Goal: Task Accomplishment & Management: Use online tool/utility

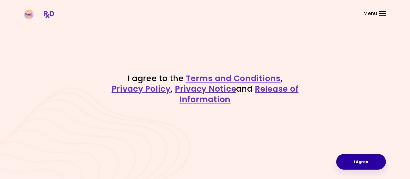
click at [353, 159] on button "I Agree" at bounding box center [361, 162] width 50 height 16
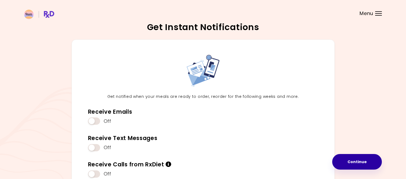
click at [369, 163] on button "Continue" at bounding box center [357, 162] width 50 height 16
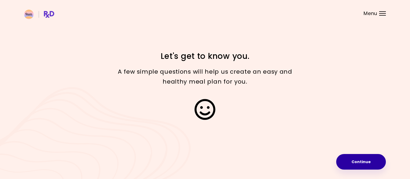
click at [364, 155] on button "Continue" at bounding box center [361, 162] width 50 height 16
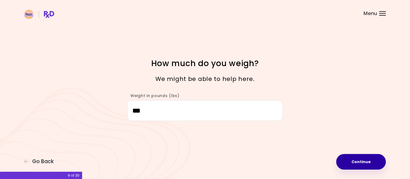
click at [354, 159] on button "Continue" at bounding box center [361, 162] width 50 height 16
select select "****"
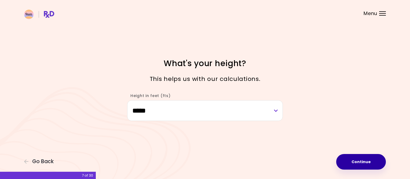
click at [363, 161] on button "Continue" at bounding box center [361, 162] width 50 height 16
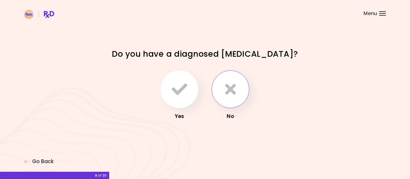
click at [234, 95] on icon "button" at bounding box center [230, 89] width 11 height 16
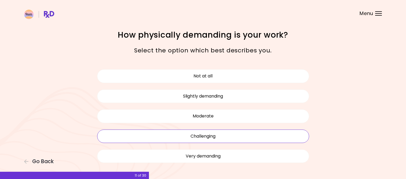
click at [241, 132] on button "Challenging" at bounding box center [203, 135] width 212 height 13
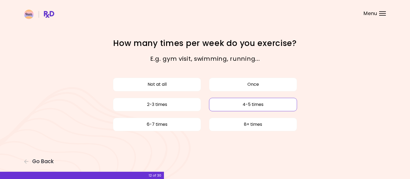
click at [234, 107] on button "4-5 times" at bounding box center [253, 104] width 88 height 13
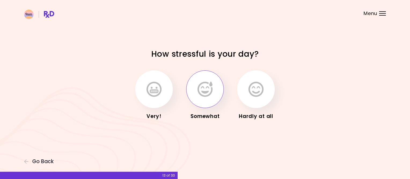
click at [206, 94] on icon "button" at bounding box center [205, 89] width 15 height 16
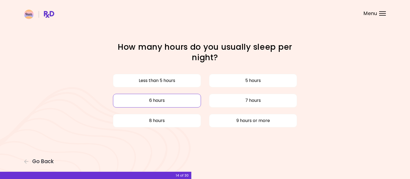
click at [176, 100] on button "6 hours" at bounding box center [157, 100] width 88 height 13
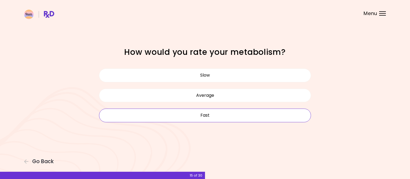
click at [213, 117] on button "Fast" at bounding box center [205, 114] width 212 height 13
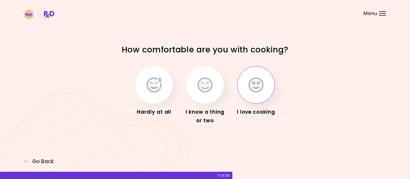
click at [270, 88] on button "button" at bounding box center [256, 85] width 38 height 38
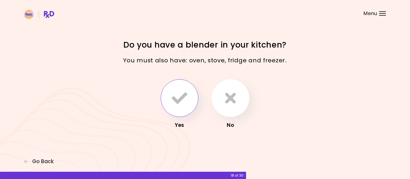
click at [164, 90] on button "button" at bounding box center [180, 98] width 38 height 38
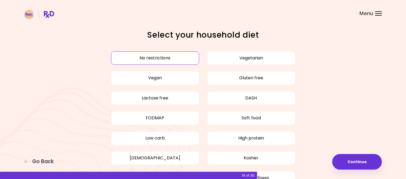
click at [165, 58] on button "No restrictions" at bounding box center [155, 57] width 88 height 13
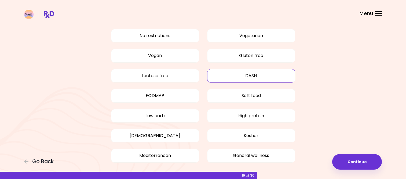
scroll to position [45, 0]
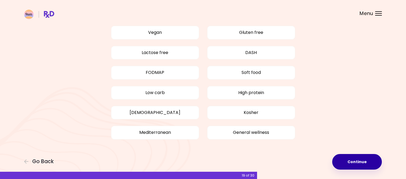
click at [358, 161] on button "Continue" at bounding box center [357, 162] width 50 height 16
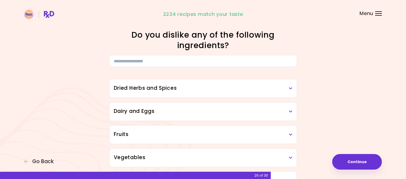
click at [191, 88] on h3 "Dried Herbs and Spices" at bounding box center [203, 88] width 179 height 8
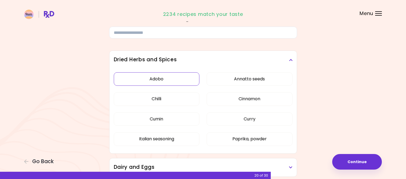
scroll to position [27, 0]
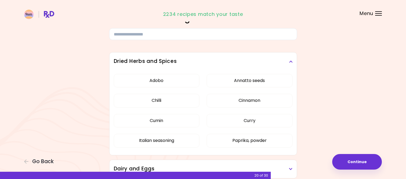
click at [290, 62] on icon at bounding box center [290, 62] width 3 height 4
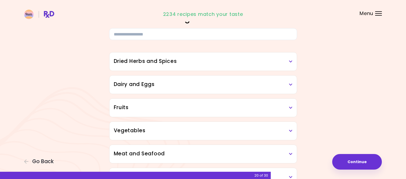
click at [192, 89] on div "Dairy and Eggs" at bounding box center [203, 84] width 187 height 18
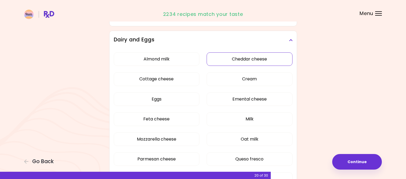
scroll to position [81, 0]
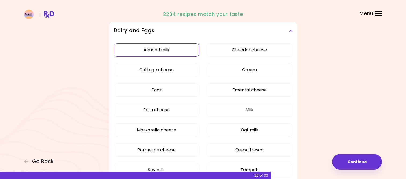
click at [168, 50] on button "Almond milk" at bounding box center [157, 49] width 86 height 13
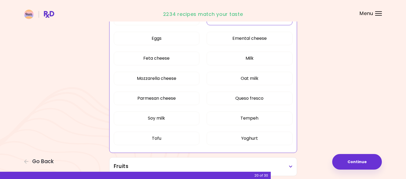
scroll to position [134, 0]
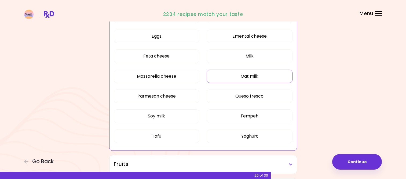
click at [258, 75] on button "Oat milk" at bounding box center [250, 76] width 86 height 13
click at [171, 118] on button "Soy milk" at bounding box center [157, 115] width 86 height 13
click at [185, 137] on button "Tofu" at bounding box center [157, 135] width 86 height 13
click at [258, 120] on button "Tempeh" at bounding box center [250, 115] width 86 height 13
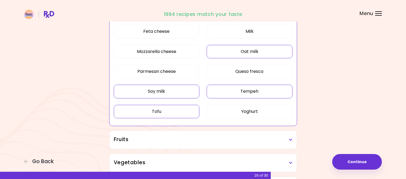
scroll to position [188, 0]
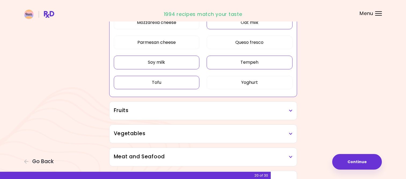
click at [213, 121] on div "Dried Herbs and Spices Adobo Annatto seeds Chilli Cinnamon Cumin [PERSON_NAME] …" at bounding box center [203, 149] width 193 height 541
click at [214, 116] on div "Fruits" at bounding box center [203, 110] width 187 height 18
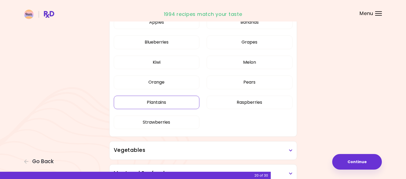
scroll to position [268, 0]
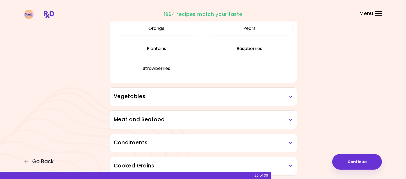
click at [170, 97] on h3 "Vegetables" at bounding box center [203, 97] width 179 height 8
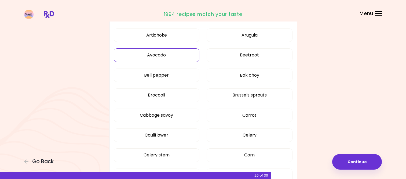
click at [161, 55] on button "Avocado" at bounding box center [157, 54] width 86 height 13
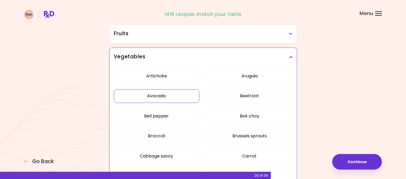
scroll to position [95, 0]
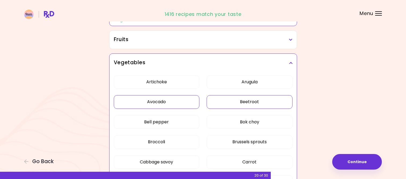
click at [267, 100] on button "Beetroot" at bounding box center [250, 101] width 86 height 13
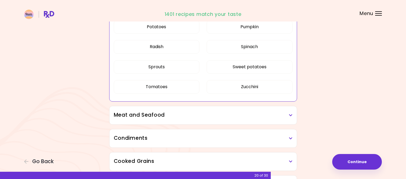
scroll to position [444, 0]
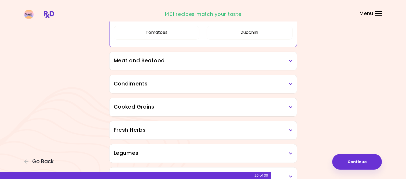
click at [149, 57] on h3 "Meat and Seafood" at bounding box center [203, 61] width 179 height 8
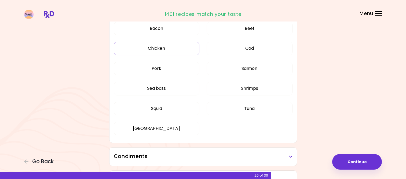
scroll to position [497, 0]
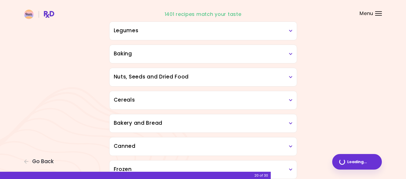
scroll to position [173, 0]
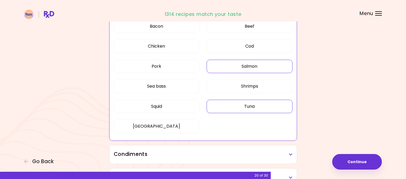
click at [238, 64] on button "Salmon" at bounding box center [250, 66] width 86 height 13
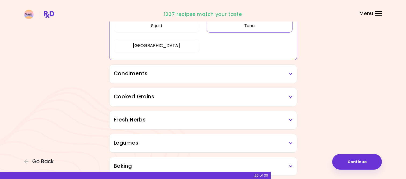
click at [152, 76] on h3 "Condiments" at bounding box center [203, 74] width 179 height 8
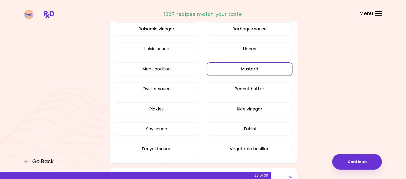
scroll to position [334, 0]
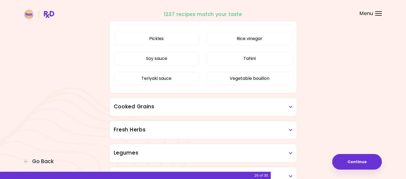
click at [210, 104] on h3 "Cooked Grains" at bounding box center [203, 107] width 179 height 8
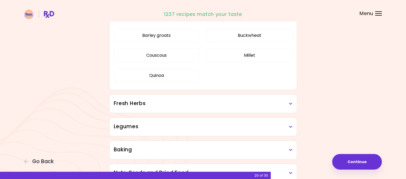
scroll to position [522, 0]
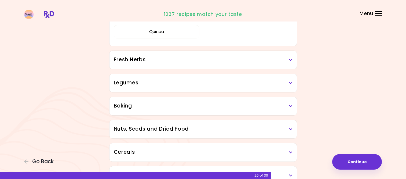
click at [144, 65] on div "Fresh Herbs" at bounding box center [203, 60] width 187 height 18
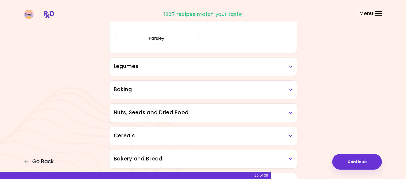
click at [184, 68] on h3 "Legumes" at bounding box center [203, 67] width 179 height 8
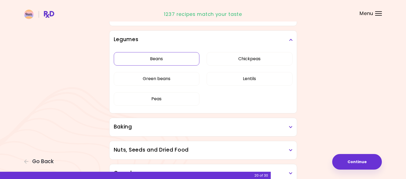
click at [176, 61] on div "Beans Chickpeas Green beans Lentils Peas" at bounding box center [203, 81] width 179 height 64
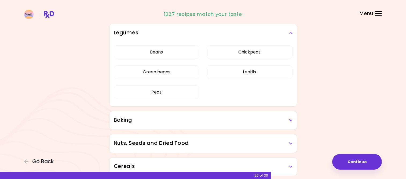
scroll to position [193, 0]
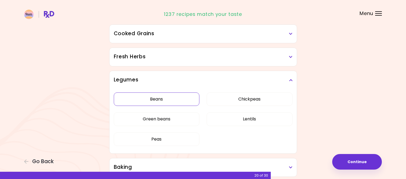
click at [172, 95] on button "Beans" at bounding box center [157, 98] width 86 height 13
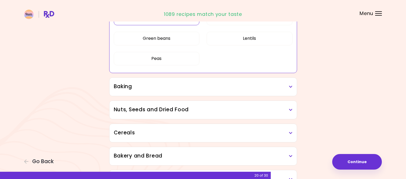
click at [213, 89] on h3 "Baking" at bounding box center [203, 87] width 179 height 8
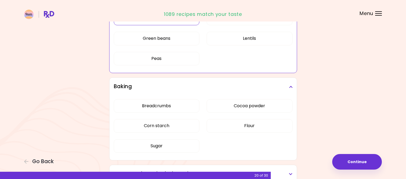
scroll to position [300, 0]
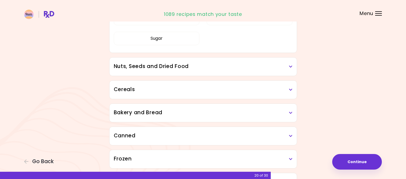
click at [174, 71] on div "Nuts, Seeds and Dried Food" at bounding box center [203, 66] width 187 height 18
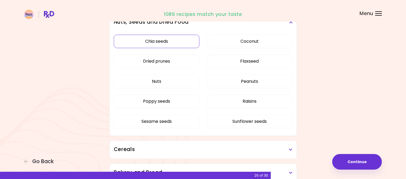
scroll to position [435, 0]
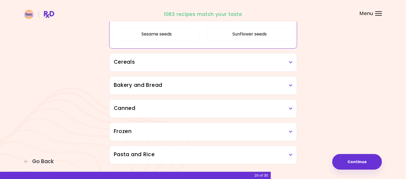
scroll to position [387, 0]
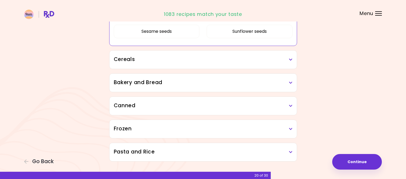
click at [167, 63] on h3 "Cereals" at bounding box center [203, 60] width 179 height 8
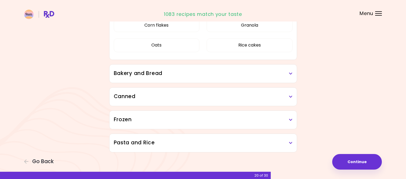
scroll to position [440, 0]
click at [169, 74] on h3 "Bakery and Bread" at bounding box center [203, 73] width 179 height 8
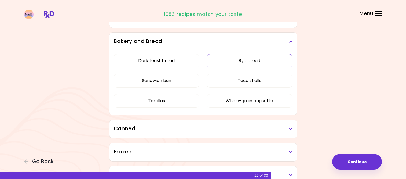
scroll to position [507, 0]
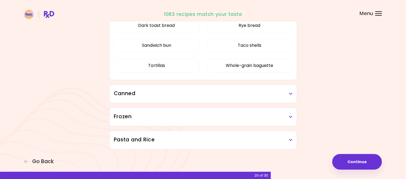
click at [190, 91] on h3 "Canned" at bounding box center [203, 94] width 179 height 8
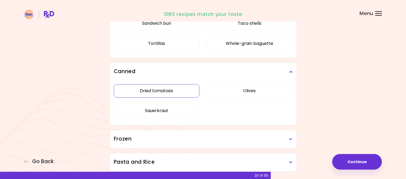
scroll to position [552, 0]
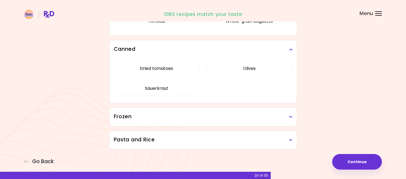
click at [139, 111] on div "Frozen" at bounding box center [203, 117] width 187 height 18
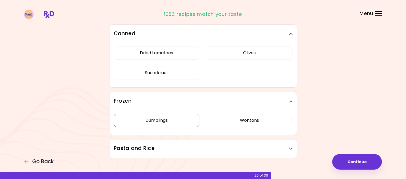
scroll to position [576, 0]
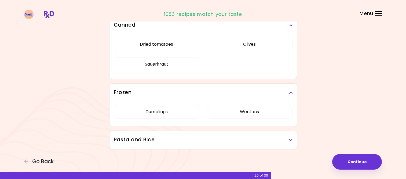
click at [180, 140] on h3 "Pasta and Rice" at bounding box center [203, 140] width 179 height 8
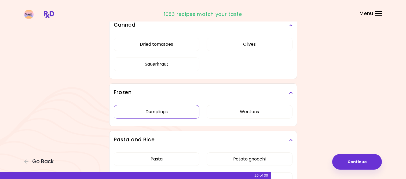
scroll to position [620, 0]
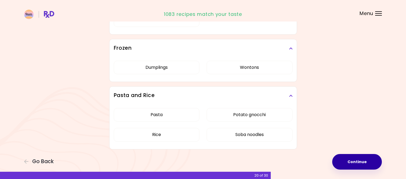
click at [357, 164] on button "Continue" at bounding box center [357, 162] width 50 height 16
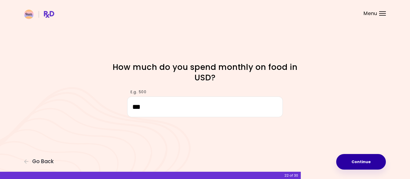
type input "***"
click at [354, 160] on button "Continue" at bounding box center [361, 162] width 50 height 16
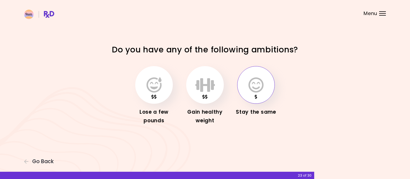
click at [249, 82] on icon "button" at bounding box center [256, 85] width 15 height 16
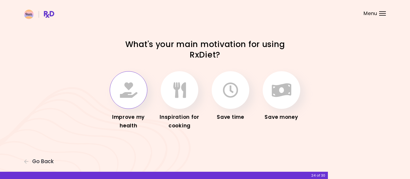
click at [131, 88] on icon "button" at bounding box center [128, 90] width 17 height 16
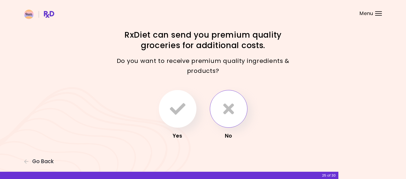
click at [225, 116] on icon "button" at bounding box center [228, 109] width 11 height 16
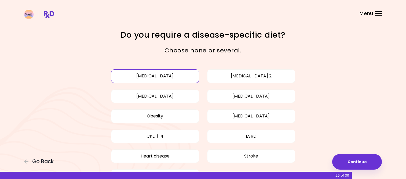
click at [141, 77] on button "[MEDICAL_DATA]" at bounding box center [155, 75] width 88 height 13
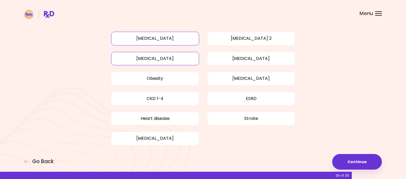
scroll to position [43, 0]
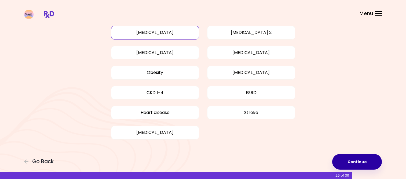
click at [353, 161] on button "Continue" at bounding box center [357, 162] width 50 height 16
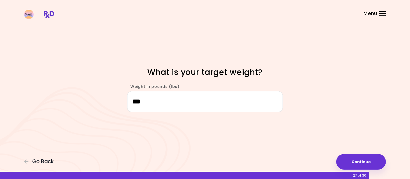
type input "***"
click at [377, 173] on div "Focusable invisible element What is your target weight? Weight in pounds (lbs) …" at bounding box center [205, 89] width 410 height 179
click at [377, 167] on button "Continue" at bounding box center [361, 162] width 50 height 16
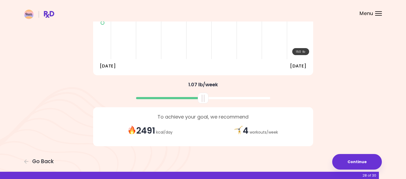
scroll to position [99, 0]
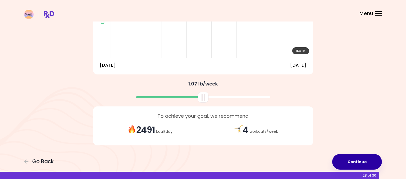
click at [356, 161] on button "Continue" at bounding box center [357, 162] width 50 height 16
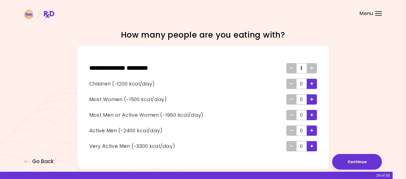
click at [313, 82] on icon "Add - Child" at bounding box center [311, 83] width 3 height 3
drag, startPoint x: 316, startPoint y: 97, endPoint x: 334, endPoint y: 97, distance: 18.0
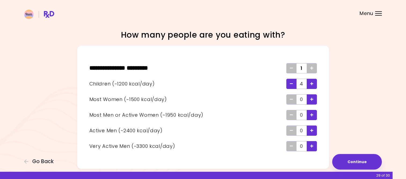
click at [316, 97] on div "Add - Woman" at bounding box center [312, 99] width 10 height 10
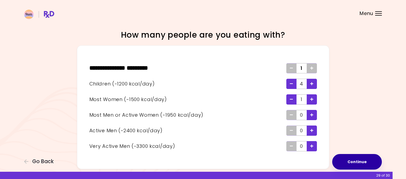
click at [356, 161] on button "Continue" at bounding box center [357, 162] width 50 height 16
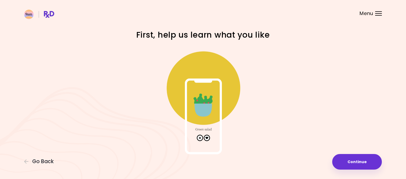
click at [205, 137] on img at bounding box center [203, 100] width 107 height 107
click at [207, 137] on img at bounding box center [203, 100] width 107 height 107
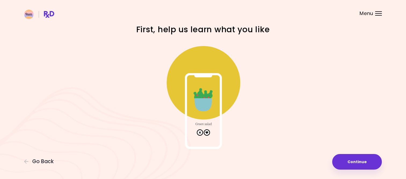
scroll to position [8, 0]
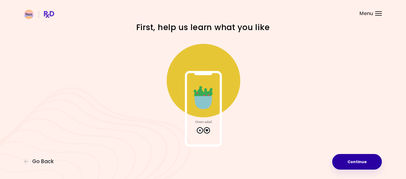
click at [349, 165] on button "Continue" at bounding box center [357, 162] width 50 height 16
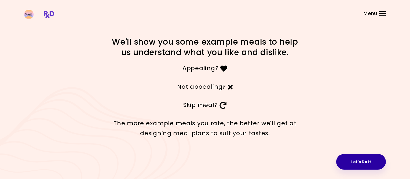
click at [353, 159] on button "Let's Do It" at bounding box center [361, 162] width 50 height 16
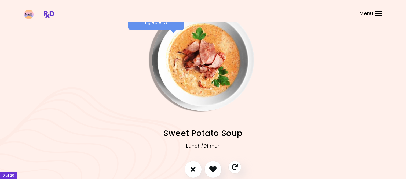
scroll to position [27, 0]
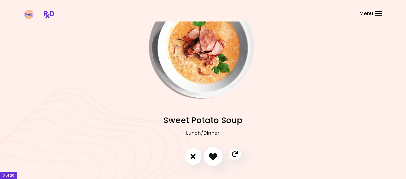
click at [214, 153] on icon "I like this recipe" at bounding box center [213, 156] width 8 height 8
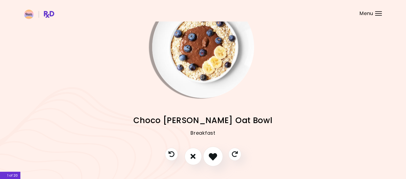
click at [218, 156] on button "I like this recipe" at bounding box center [213, 156] width 20 height 20
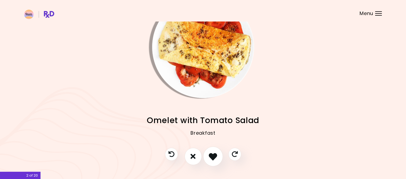
click at [217, 160] on icon "I like this recipe" at bounding box center [213, 156] width 8 height 8
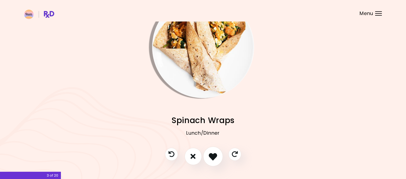
click at [217, 150] on button "I like this recipe" at bounding box center [213, 156] width 20 height 20
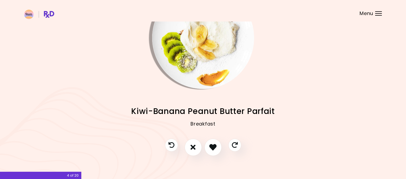
scroll to position [41, 0]
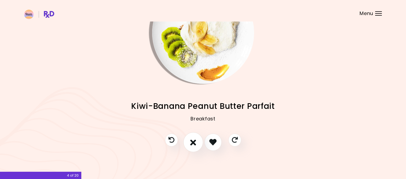
click at [199, 141] on button "I don't like this recipe" at bounding box center [193, 142] width 20 height 20
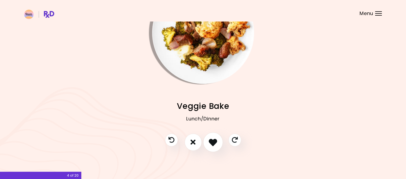
click at [215, 139] on icon "I like this recipe" at bounding box center [213, 142] width 8 height 8
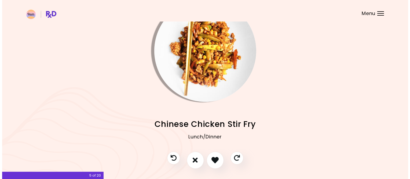
scroll to position [14, 0]
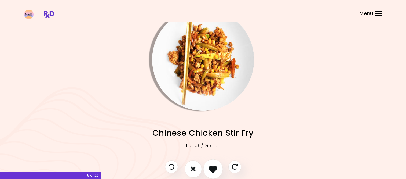
click at [216, 166] on icon "I like this recipe" at bounding box center [213, 169] width 8 height 8
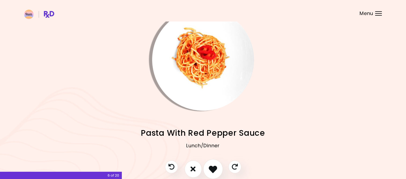
click at [207, 167] on button "I like this recipe" at bounding box center [213, 169] width 20 height 20
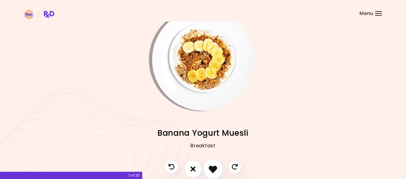
click at [207, 169] on button "I like this recipe" at bounding box center [213, 169] width 20 height 20
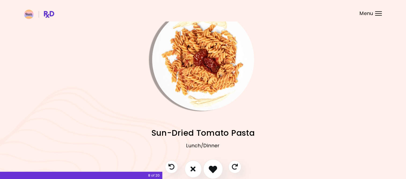
click at [211, 170] on icon "I like this recipe" at bounding box center [213, 169] width 8 height 8
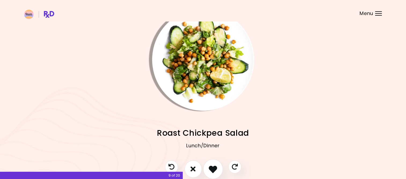
click at [214, 172] on icon "I like this recipe" at bounding box center [213, 169] width 8 height 8
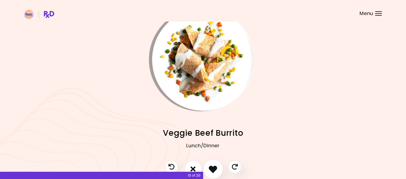
click at [212, 165] on icon "I like this recipe" at bounding box center [213, 169] width 8 height 8
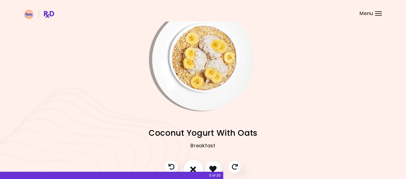
click at [190, 169] on button "I don't like this recipe" at bounding box center [193, 169] width 20 height 20
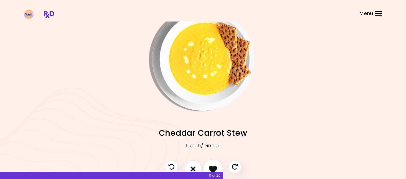
click at [211, 165] on icon "I like this recipe" at bounding box center [213, 169] width 8 height 8
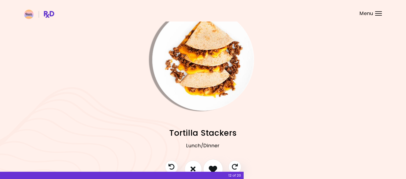
click at [210, 163] on button "I like this recipe" at bounding box center [213, 169] width 20 height 20
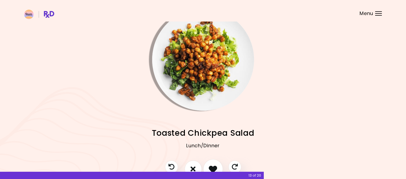
click at [210, 164] on button "I like this recipe" at bounding box center [213, 169] width 20 height 20
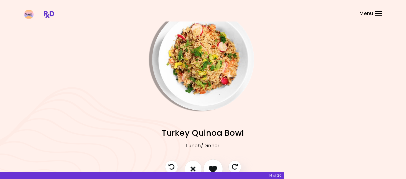
click at [213, 165] on icon "I like this recipe" at bounding box center [213, 169] width 8 height 8
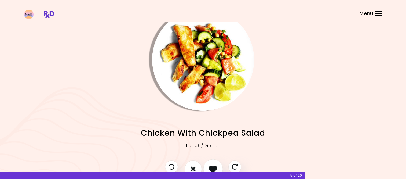
click at [213, 166] on icon "I like this recipe" at bounding box center [213, 169] width 8 height 8
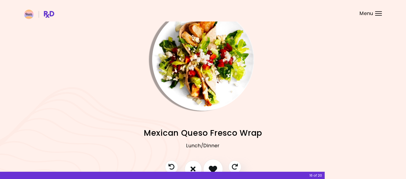
click at [212, 168] on icon "I like this recipe" at bounding box center [213, 169] width 8 height 8
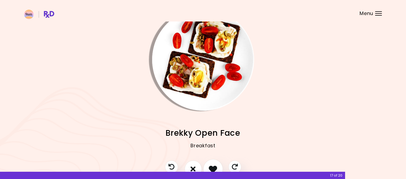
click at [211, 162] on button "I like this recipe" at bounding box center [213, 169] width 20 height 20
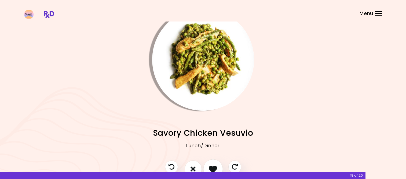
click at [215, 167] on icon "I like this recipe" at bounding box center [213, 169] width 8 height 8
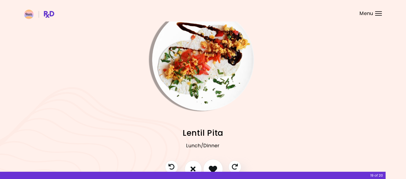
click at [215, 167] on icon "I like this recipe" at bounding box center [213, 169] width 8 height 8
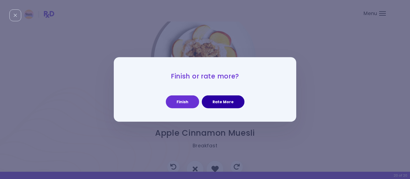
click at [222, 101] on button "Rate More" at bounding box center [223, 101] width 43 height 13
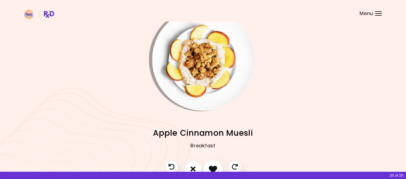
click at [214, 165] on icon "I like this recipe" at bounding box center [213, 169] width 8 height 8
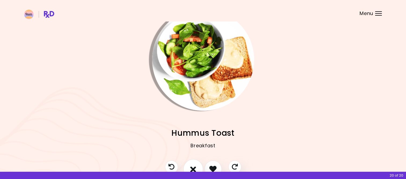
click at [192, 166] on icon "I don't like this recipe" at bounding box center [193, 169] width 6 height 8
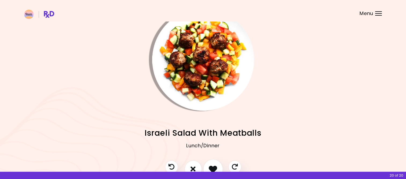
click at [210, 165] on icon "I like this recipe" at bounding box center [213, 169] width 8 height 8
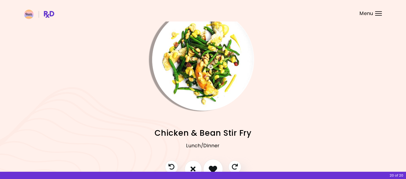
click at [212, 162] on button "I like this recipe" at bounding box center [213, 169] width 20 height 20
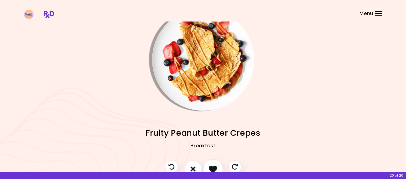
click at [214, 163] on button "I like this recipe" at bounding box center [213, 169] width 20 height 20
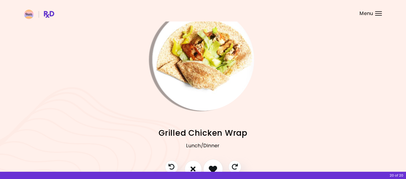
click at [212, 166] on icon "I like this recipe" at bounding box center [213, 169] width 8 height 8
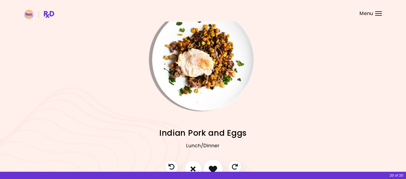
click at [212, 164] on button "I like this recipe" at bounding box center [213, 169] width 20 height 20
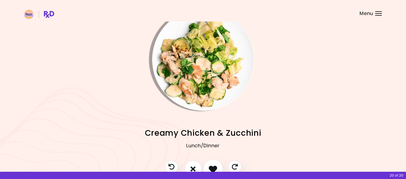
click at [212, 164] on button "I like this recipe" at bounding box center [213, 169] width 20 height 20
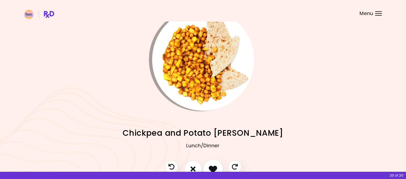
click at [212, 164] on button "I like this recipe" at bounding box center [213, 169] width 20 height 20
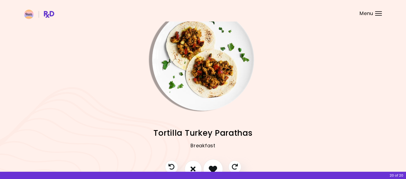
click at [212, 164] on button "I like this recipe" at bounding box center [213, 169] width 20 height 20
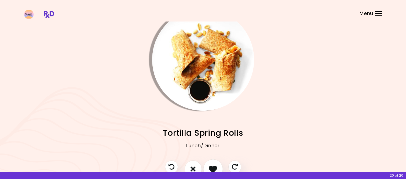
click at [212, 164] on button "I like this recipe" at bounding box center [213, 169] width 20 height 20
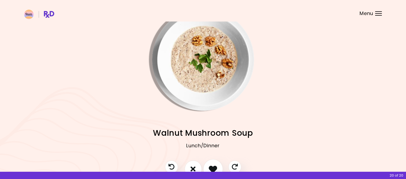
click at [212, 164] on button "I like this recipe" at bounding box center [213, 169] width 20 height 20
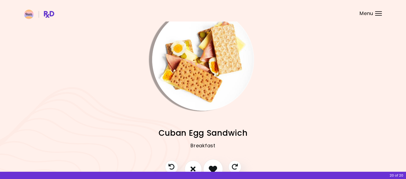
click at [212, 164] on button "I like this recipe" at bounding box center [213, 169] width 20 height 20
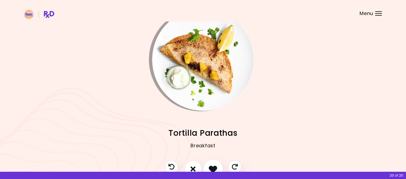
click at [213, 163] on button "I like this recipe" at bounding box center [213, 169] width 20 height 20
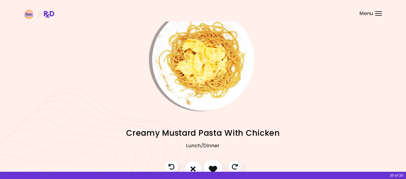
click at [213, 163] on button "I like this recipe" at bounding box center [213, 169] width 20 height 20
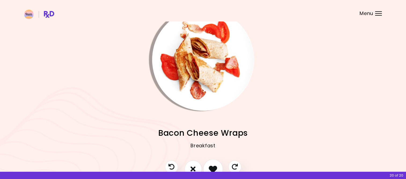
click at [213, 163] on button "I like this recipe" at bounding box center [213, 169] width 20 height 20
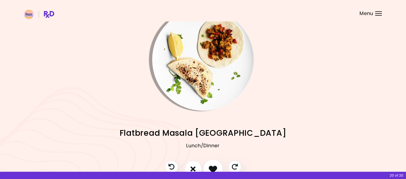
click at [213, 163] on button "I like this recipe" at bounding box center [213, 169] width 20 height 20
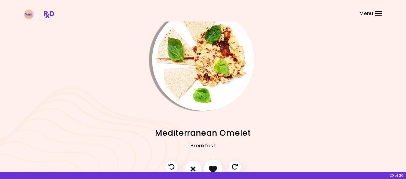
click at [213, 163] on button "I like this recipe" at bounding box center [213, 169] width 20 height 20
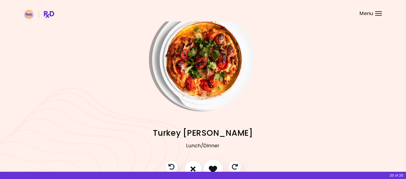
click at [213, 163] on button "I like this recipe" at bounding box center [213, 169] width 20 height 20
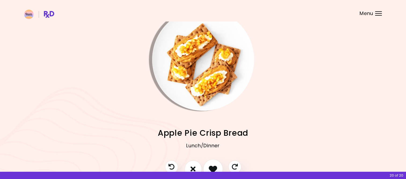
click at [213, 163] on button "I like this recipe" at bounding box center [213, 169] width 20 height 20
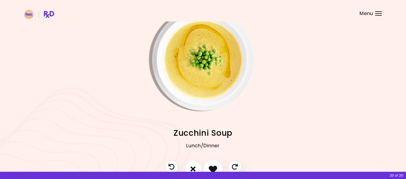
click at [213, 163] on button "I like this recipe" at bounding box center [213, 169] width 20 height 20
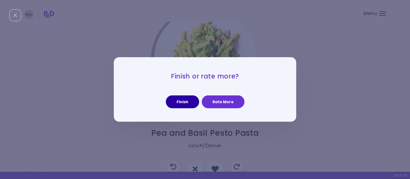
click at [192, 105] on button "Finish" at bounding box center [182, 101] width 33 height 13
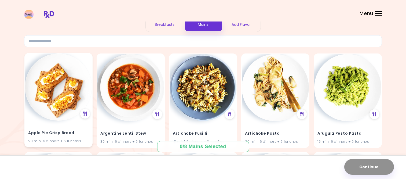
scroll to position [54, 0]
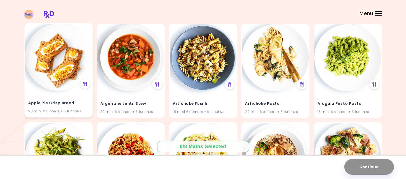
click at [64, 82] on img at bounding box center [58, 57] width 67 height 67
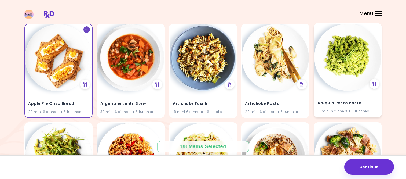
click at [337, 60] on img at bounding box center [347, 57] width 67 height 67
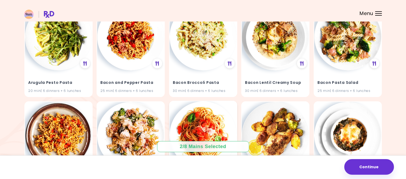
scroll to position [242, 0]
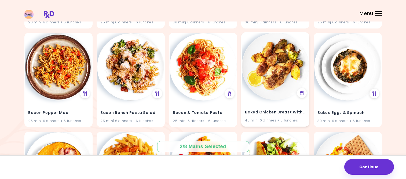
click at [275, 72] on img at bounding box center [275, 66] width 67 height 67
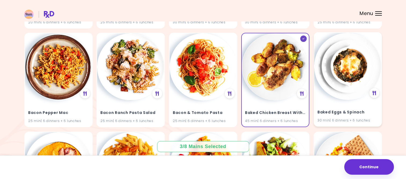
click at [344, 75] on img at bounding box center [347, 66] width 67 height 67
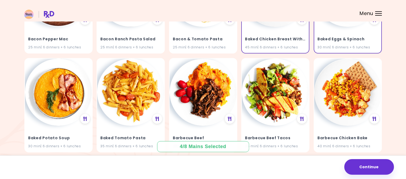
scroll to position [322, 0]
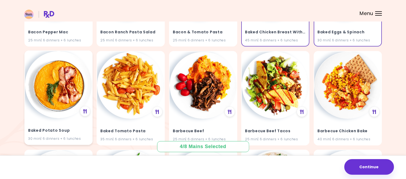
click at [64, 90] on img at bounding box center [58, 84] width 67 height 67
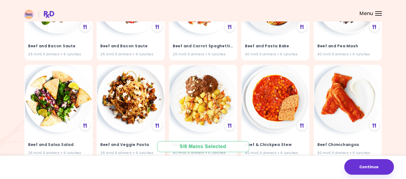
scroll to position [617, 0]
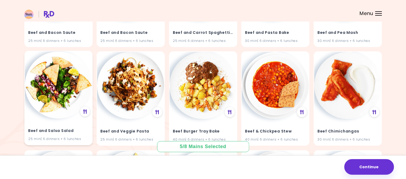
click at [54, 100] on img at bounding box center [58, 84] width 67 height 67
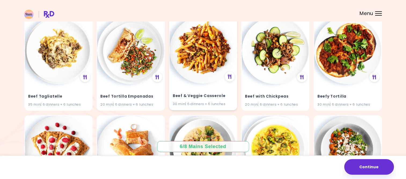
scroll to position [1047, 0]
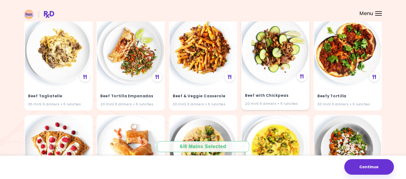
click at [277, 61] on img at bounding box center [275, 49] width 67 height 67
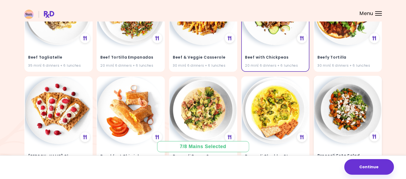
scroll to position [1154, 0]
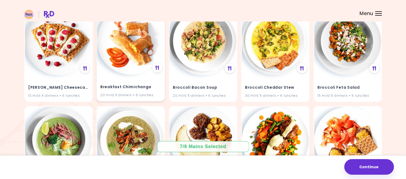
click at [125, 47] on img at bounding box center [130, 41] width 67 height 67
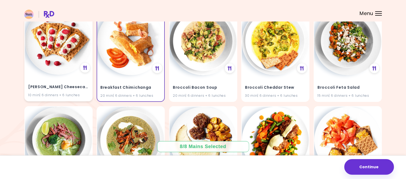
click at [51, 68] on img at bounding box center [58, 41] width 67 height 67
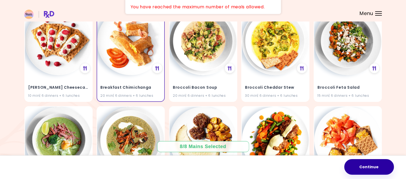
click at [366, 166] on button "Continue" at bounding box center [369, 167] width 50 height 16
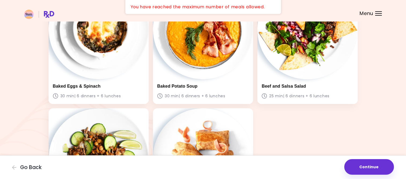
scroll to position [242, 0]
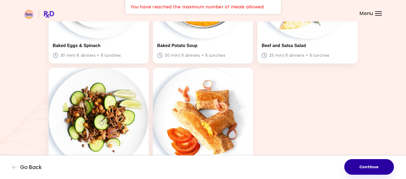
click at [367, 169] on button "Continue" at bounding box center [369, 167] width 50 height 16
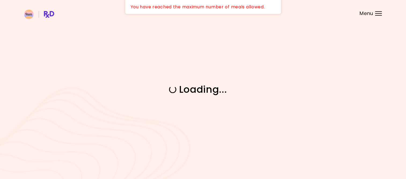
scroll to position [0, 0]
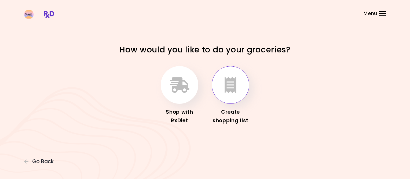
click at [246, 93] on button "button" at bounding box center [231, 85] width 38 height 38
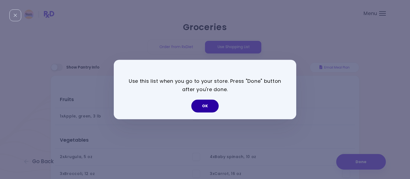
click at [208, 108] on button "OK" at bounding box center [204, 106] width 27 height 13
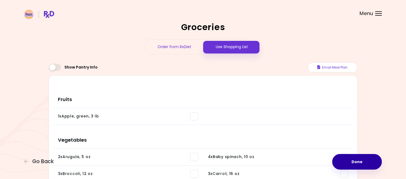
click at [361, 167] on button "Done" at bounding box center [357, 162] width 50 height 16
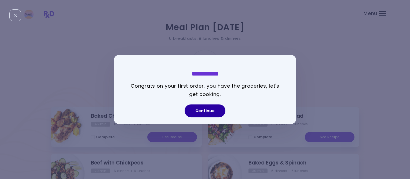
click at [213, 113] on button "Continue" at bounding box center [205, 110] width 41 height 13
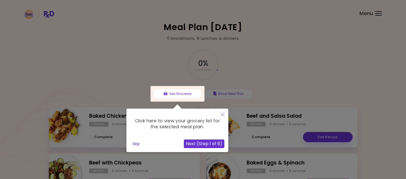
click at [216, 140] on button "Next (Step 1 of 6)" at bounding box center [204, 143] width 41 height 9
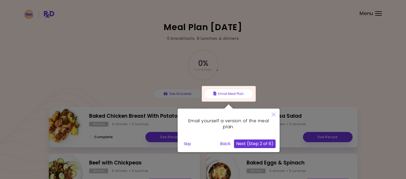
click at [241, 143] on button "Next (Step 2 of 6)" at bounding box center [255, 143] width 42 height 9
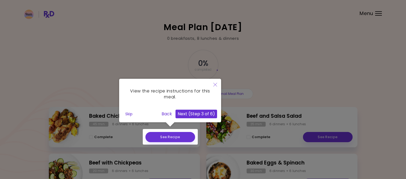
click at [172, 139] on div at bounding box center [170, 137] width 55 height 16
click at [196, 109] on div "View the recipe instructions for this meal. Skip Back Next (Step 3 of 6)" at bounding box center [170, 100] width 102 height 43
click at [197, 115] on button "Next (Step 3 of 6)" at bounding box center [197, 114] width 42 height 9
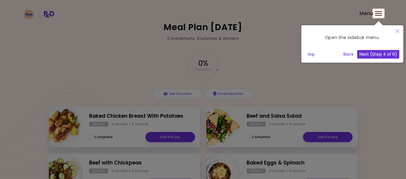
click at [378, 57] on button "Next (Step 4 of 6)" at bounding box center [378, 54] width 42 height 9
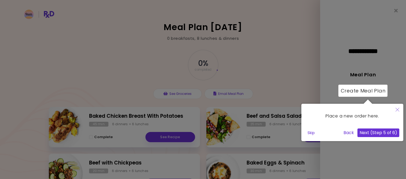
click at [389, 134] on button "Next (Step 5 of 6)" at bounding box center [379, 132] width 42 height 9
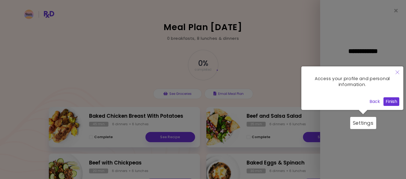
click at [387, 104] on button "Finish" at bounding box center [392, 101] width 16 height 9
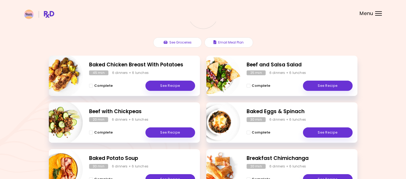
scroll to position [54, 0]
